Goal: Information Seeking & Learning: Learn about a topic

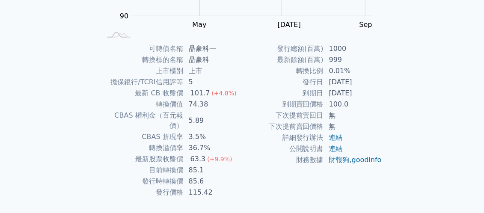
scroll to position [183, 0]
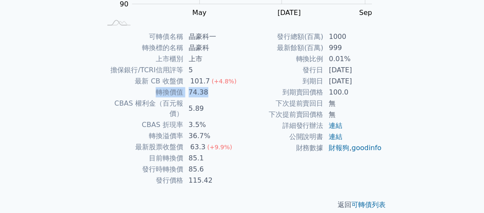
drag, startPoint x: 157, startPoint y: 93, endPoint x: 214, endPoint y: 95, distance: 56.5
click at [214, 95] on tr "轉換價值 74.38" at bounding box center [172, 92] width 140 height 11
drag, startPoint x: 214, startPoint y: 95, endPoint x: 194, endPoint y: 90, distance: 20.5
copy tr "轉換價值 74.38"
click at [219, 153] on td "85.1" at bounding box center [213, 158] width 59 height 11
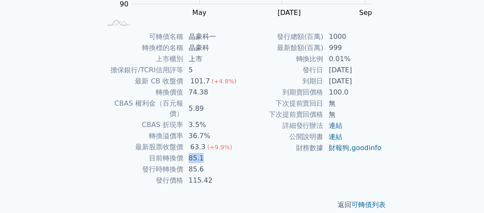
drag, startPoint x: 190, startPoint y: 148, endPoint x: 215, endPoint y: 147, distance: 24.8
click at [215, 153] on td "85.1" at bounding box center [213, 158] width 59 height 11
drag, startPoint x: 215, startPoint y: 147, endPoint x: 198, endPoint y: 145, distance: 16.9
copy td "85.1"
click at [138, 153] on td "目前轉換價" at bounding box center [143, 158] width 82 height 11
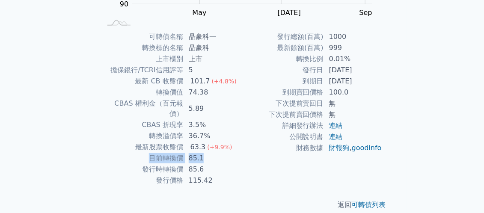
drag, startPoint x: 150, startPoint y: 148, endPoint x: 226, endPoint y: 150, distance: 76.2
click at [226, 153] on tr "目前轉換價 85.1" at bounding box center [172, 158] width 140 height 11
drag, startPoint x: 226, startPoint y: 150, endPoint x: 168, endPoint y: 147, distance: 57.8
copy tr "目前轉換價 85.1"
drag, startPoint x: 401, startPoint y: 137, endPoint x: 376, endPoint y: 125, distance: 27.2
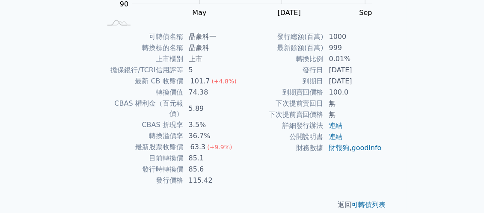
click at [401, 137] on div "可轉債列表 › 30061 晶豪科一 30061 晶豪科一 可轉債詳細資訊 Zoom Out 104 90 92 94 115 110 100 105 95 …" at bounding box center [242, 31] width 329 height 386
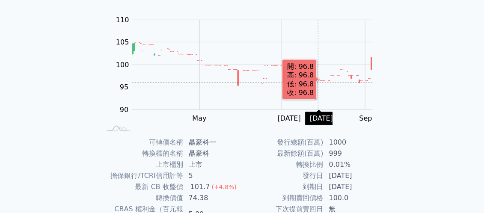
scroll to position [0, 0]
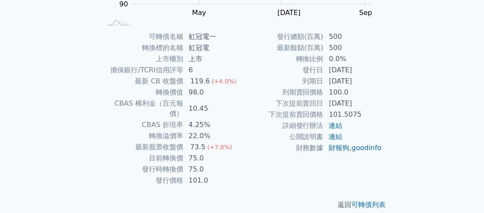
scroll to position [183, 0]
click at [188, 153] on td "75.0" at bounding box center [213, 158] width 59 height 11
drag, startPoint x: 190, startPoint y: 148, endPoint x: 215, endPoint y: 148, distance: 25.2
click at [215, 153] on td "75.0" at bounding box center [213, 158] width 59 height 11
drag, startPoint x: 215, startPoint y: 148, endPoint x: 197, endPoint y: 148, distance: 18.4
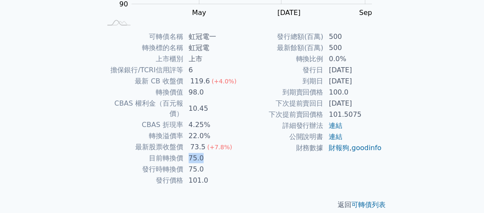
copy td "75.0"
click at [338, 204] on div "返回 可轉債列表" at bounding box center [242, 205] width 301 height 38
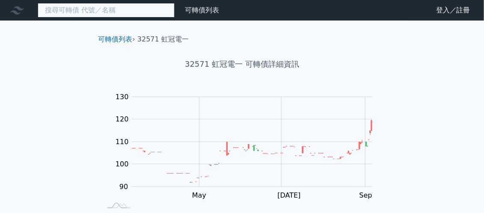
click at [71, 8] on input at bounding box center [106, 10] width 137 height 15
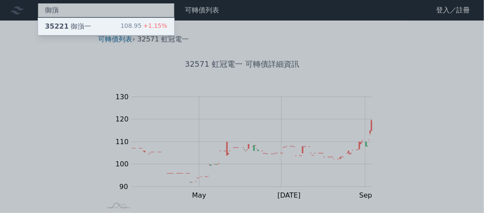
type input "御嵿"
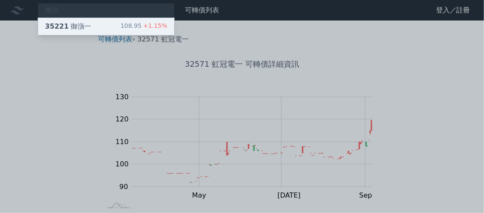
click at [81, 27] on div "35221 御嵿一" at bounding box center [68, 26] width 46 height 10
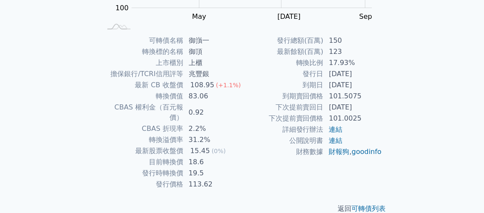
scroll to position [183, 0]
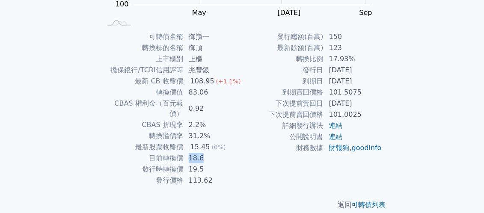
drag, startPoint x: 189, startPoint y: 148, endPoint x: 210, endPoint y: 150, distance: 21.0
click at [210, 153] on td "18.6" at bounding box center [213, 158] width 59 height 11
drag, startPoint x: 210, startPoint y: 150, endPoint x: 196, endPoint y: 146, distance: 14.5
copy td "18.6"
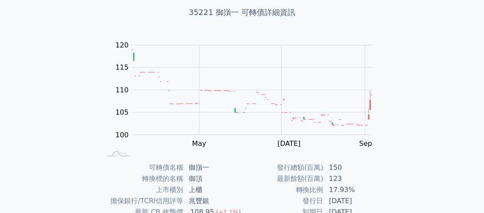
scroll to position [0, 0]
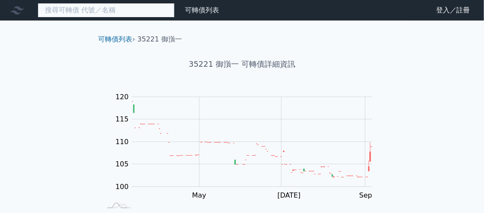
click at [70, 15] on input at bounding box center [106, 10] width 137 height 15
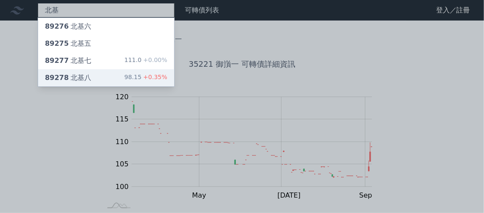
type input "北基"
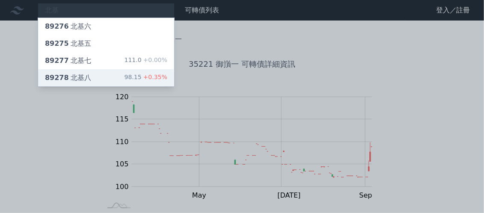
click at [59, 77] on span "89278" at bounding box center [57, 78] width 24 height 8
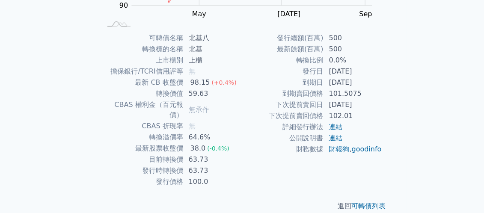
scroll to position [183, 0]
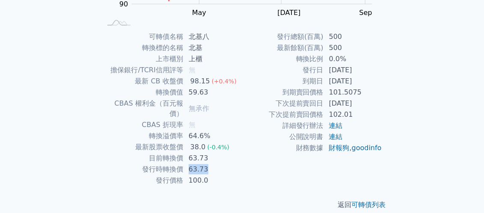
drag, startPoint x: 190, startPoint y: 160, endPoint x: 208, endPoint y: 160, distance: 18.4
click at [208, 164] on td "63.73" at bounding box center [213, 169] width 59 height 11
drag, startPoint x: 208, startPoint y: 160, endPoint x: 197, endPoint y: 158, distance: 11.3
drag, startPoint x: 197, startPoint y: 158, endPoint x: 107, endPoint y: 144, distance: 90.6
click at [107, 153] on td "目前轉換價" at bounding box center [143, 158] width 82 height 11
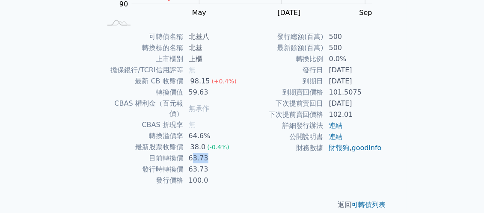
drag, startPoint x: 192, startPoint y: 148, endPoint x: 224, endPoint y: 148, distance: 32.1
click at [224, 153] on td "63.73" at bounding box center [213, 158] width 59 height 11
drag, startPoint x: 189, startPoint y: 146, endPoint x: 207, endPoint y: 147, distance: 18.0
click at [207, 153] on td "63.73" at bounding box center [213, 158] width 59 height 11
drag, startPoint x: 207, startPoint y: 147, endPoint x: 196, endPoint y: 145, distance: 10.5
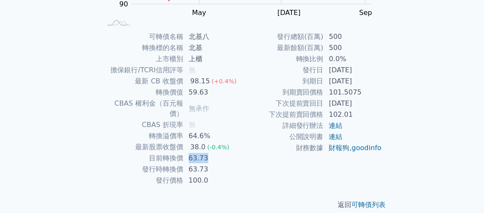
copy td "63.73"
